Goal: Obtain resource: Obtain resource

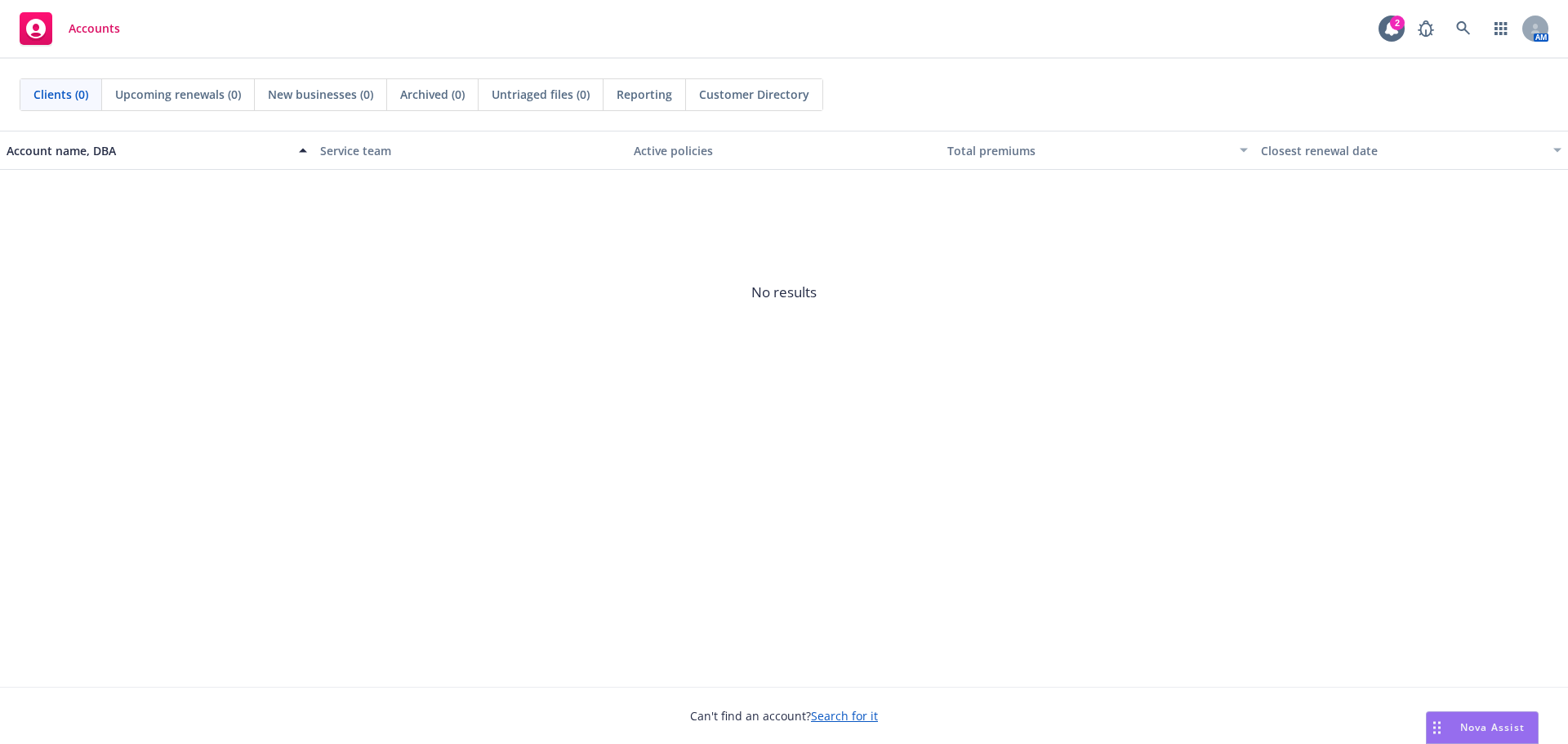
click at [836, 716] on link "Search for it" at bounding box center [844, 716] width 67 height 15
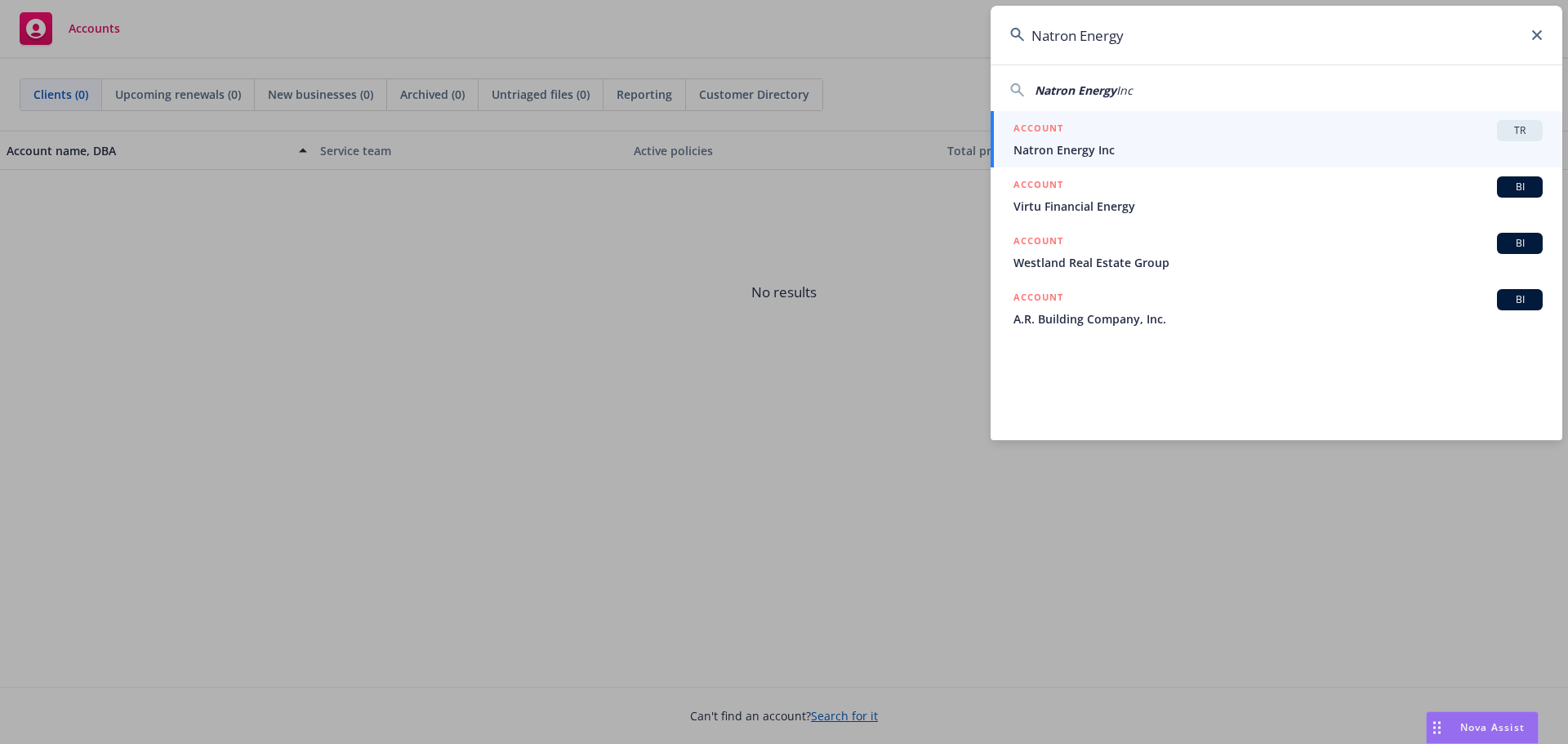
type input "Natron Energy"
click at [1068, 156] on span "Natron Energy Inc" at bounding box center [1278, 150] width 530 height 17
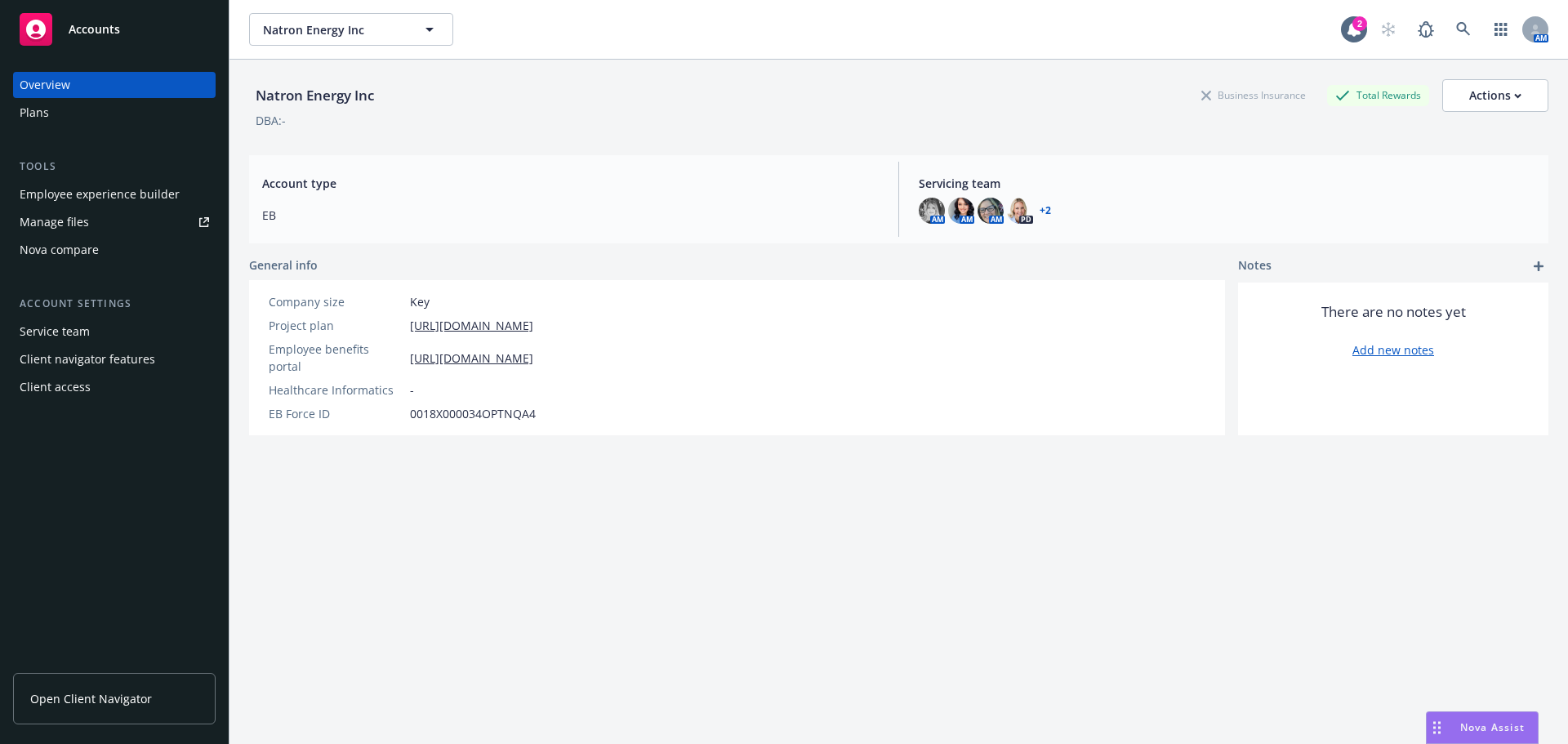
click at [45, 189] on div "Employee experience builder" at bounding box center [99, 194] width 160 height 26
click at [1456, 100] on button "Actions" at bounding box center [1496, 96] width 106 height 33
click at [130, 702] on span "Open Client Navigator" at bounding box center [91, 699] width 122 height 17
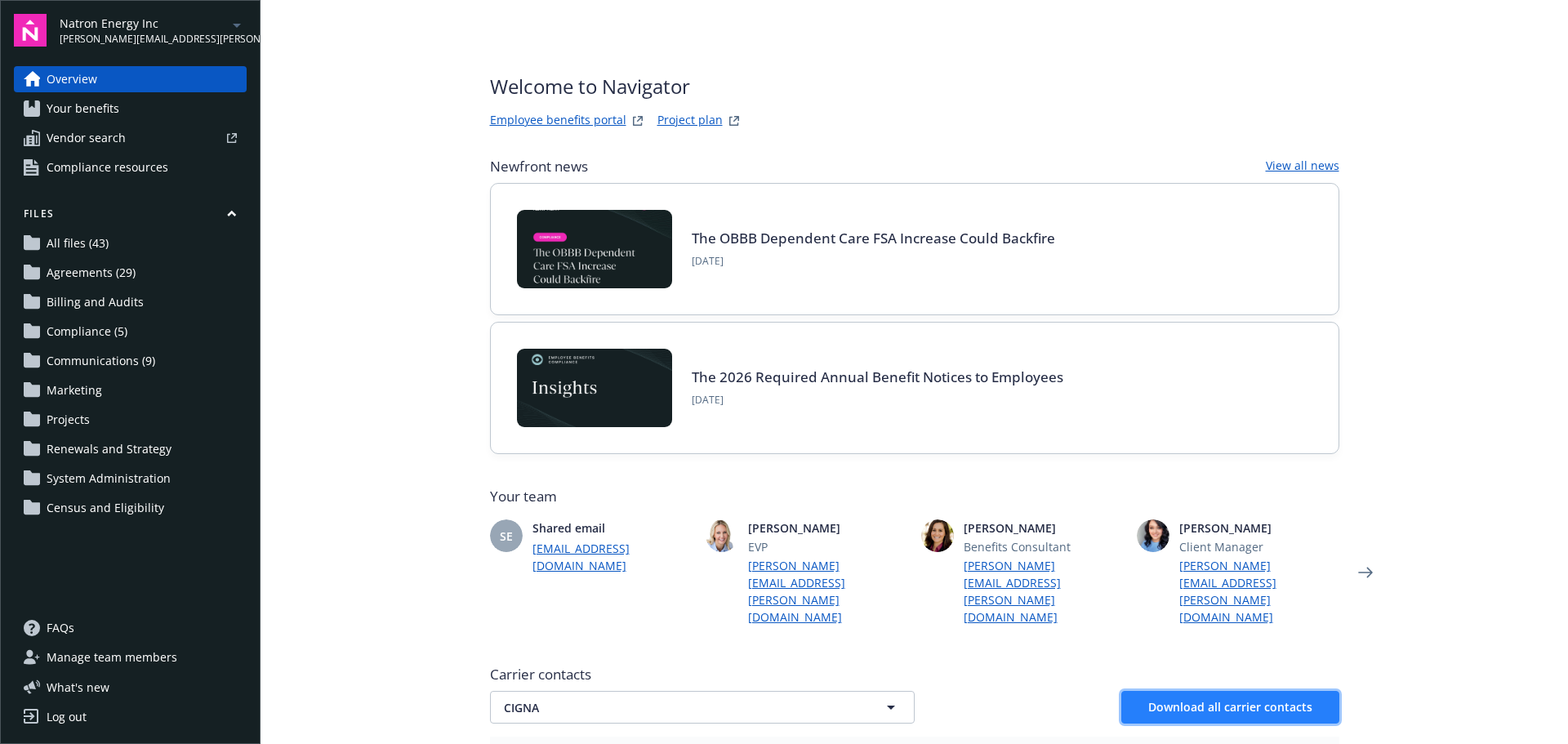
click at [1220, 700] on span "Download all carrier contacts" at bounding box center [1230, 707] width 164 height 15
